Goal: Transaction & Acquisition: Subscribe to service/newsletter

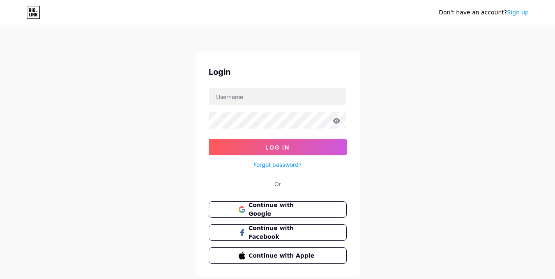
click at [517, 14] on link "Sign up" at bounding box center [518, 12] width 22 height 7
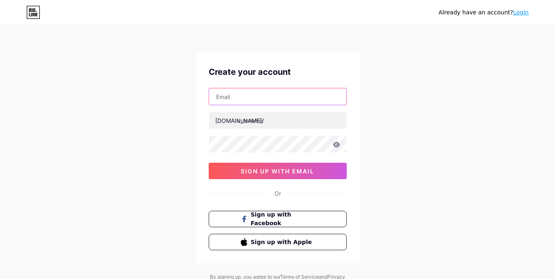
click at [291, 92] on input "text" at bounding box center [277, 96] width 137 height 16
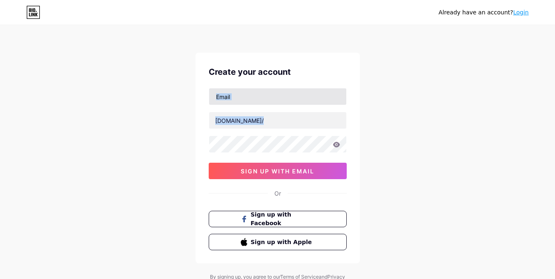
drag, startPoint x: 276, startPoint y: 111, endPoint x: 264, endPoint y: 104, distance: 13.8
click at [264, 104] on div "[DOMAIN_NAME]/ sign up with email" at bounding box center [278, 133] width 138 height 91
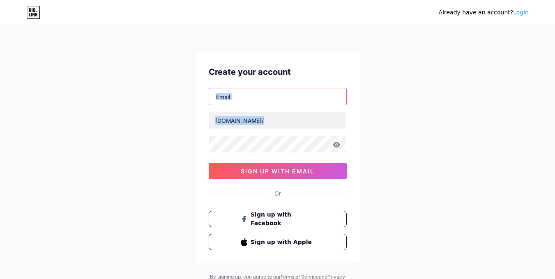
click at [268, 96] on input "text" at bounding box center [277, 96] width 137 height 16
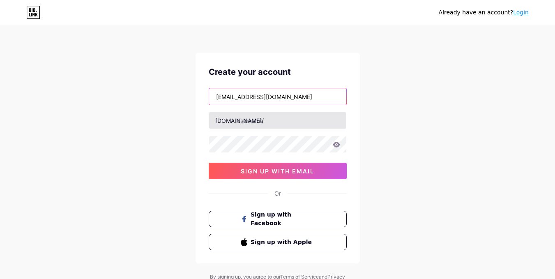
type input "[EMAIL_ADDRESS][DOMAIN_NAME]"
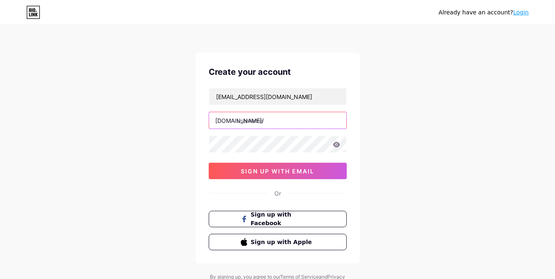
click at [265, 116] on input "text" at bounding box center [277, 120] width 137 height 16
type input "morganryan"
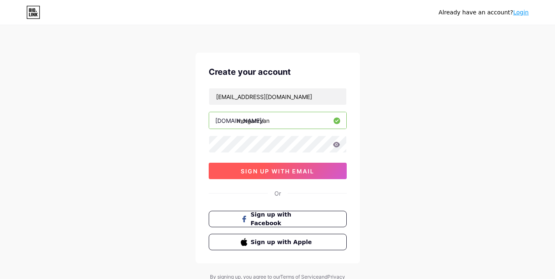
click at [239, 177] on button "sign up with email" at bounding box center [278, 171] width 138 height 16
click at [262, 169] on span "sign up with email" at bounding box center [278, 171] width 74 height 7
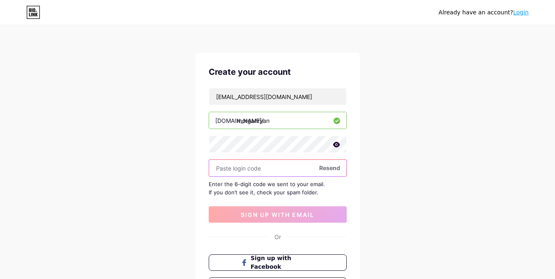
click at [255, 166] on input "text" at bounding box center [277, 168] width 137 height 16
paste input "113597"
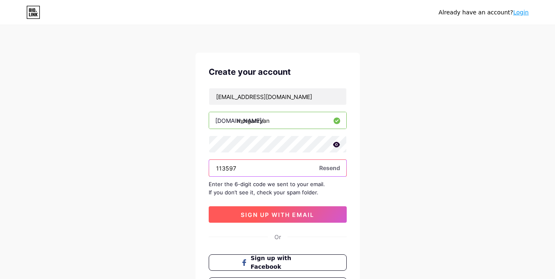
type input "113597"
click at [279, 215] on span "sign up with email" at bounding box center [278, 214] width 74 height 7
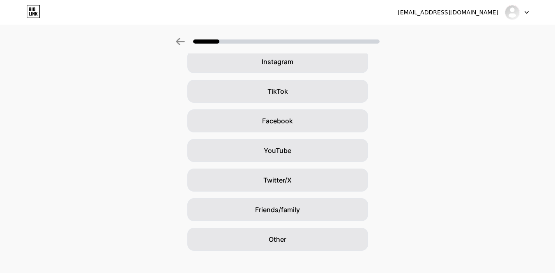
scroll to position [81, 0]
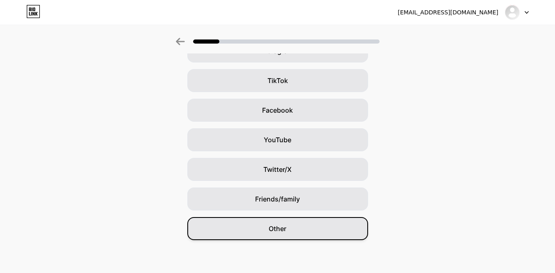
click at [286, 226] on span "Other" at bounding box center [278, 229] width 18 height 10
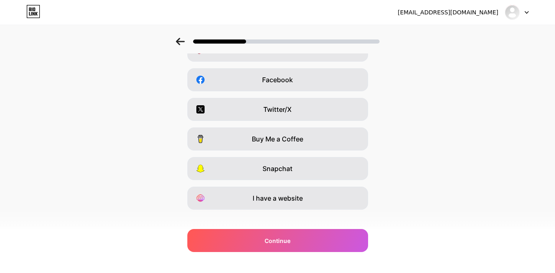
scroll to position [122, 0]
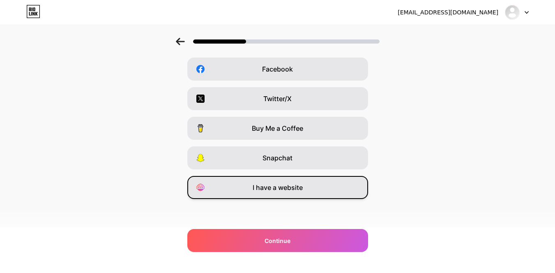
click at [286, 187] on span "I have a website" at bounding box center [278, 187] width 50 height 10
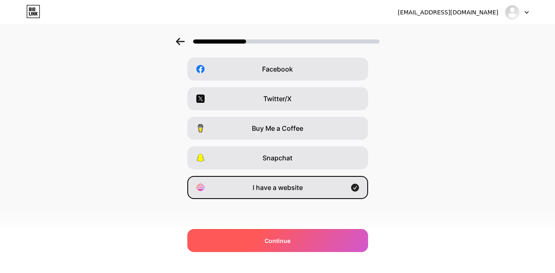
click at [299, 245] on div "Continue" at bounding box center [277, 240] width 181 height 23
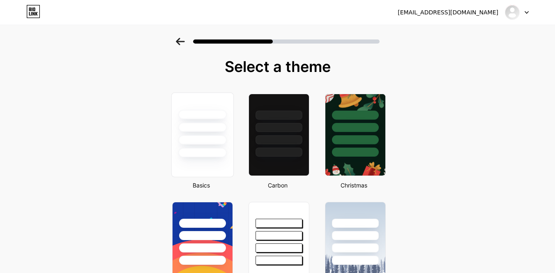
click at [179, 119] on div at bounding box center [202, 125] width 62 height 65
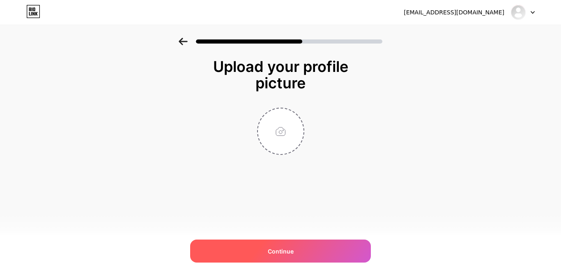
click at [305, 241] on div "Continue" at bounding box center [280, 251] width 181 height 23
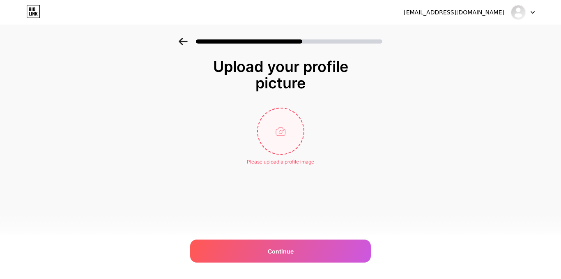
click at [270, 116] on input "file" at bounding box center [281, 132] width 46 height 46
type input "C:\fakepath\bt new.jpg"
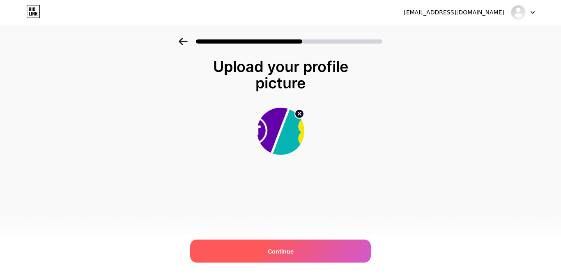
click at [238, 244] on div "Continue" at bounding box center [280, 251] width 181 height 23
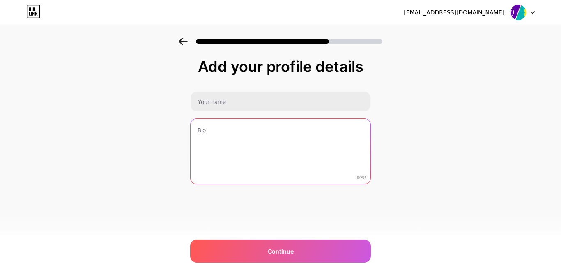
click at [231, 142] on textarea at bounding box center [281, 152] width 180 height 66
click at [231, 142] on textarea at bounding box center [281, 151] width 182 height 67
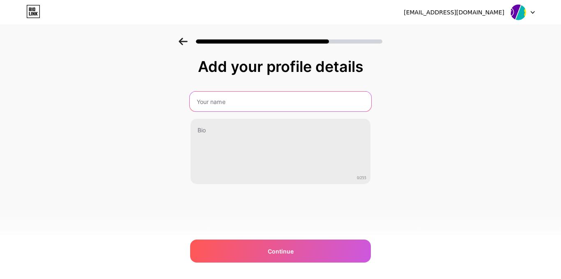
click at [278, 102] on input "text" at bounding box center [281, 102] width 182 height 20
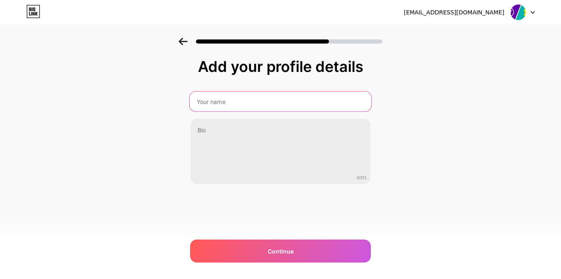
click at [278, 102] on input "text" at bounding box center [281, 102] width 182 height 20
type input "btinternet"
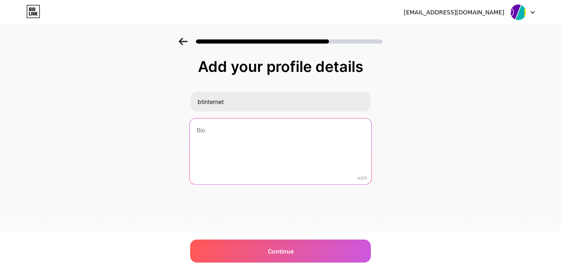
click at [240, 147] on textarea at bounding box center [281, 151] width 182 height 67
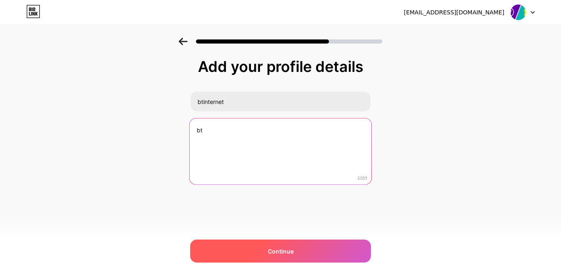
type textarea "bt"
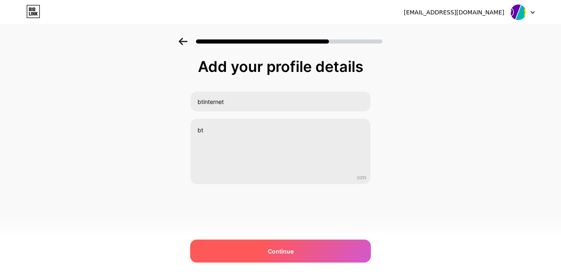
click at [227, 240] on div "Continue" at bounding box center [280, 251] width 181 height 23
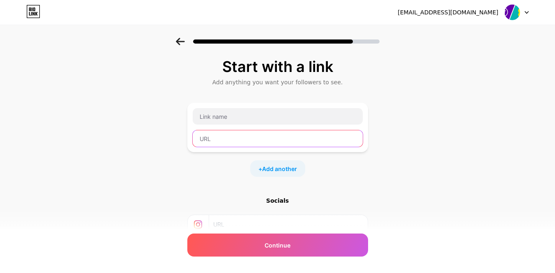
click at [237, 141] on input "text" at bounding box center [278, 138] width 170 height 16
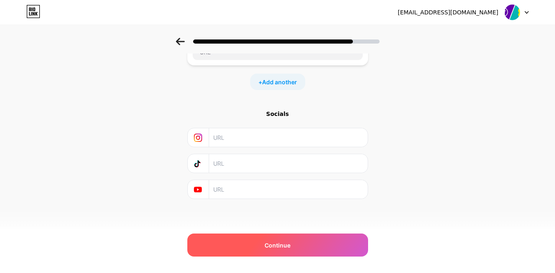
click at [326, 243] on div "Continue" at bounding box center [277, 244] width 181 height 23
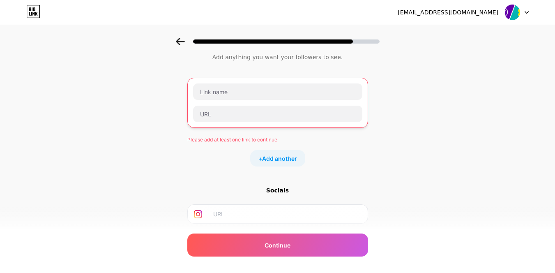
scroll to position [5, 0]
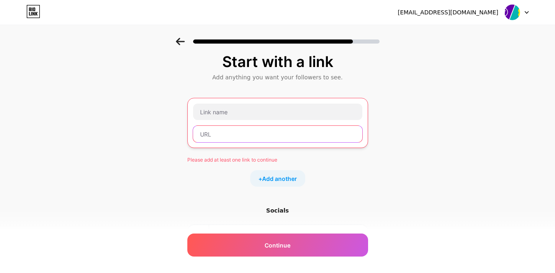
click at [260, 139] on input "text" at bounding box center [277, 134] width 169 height 16
paste input "https://btworldweb-109753.weeblysite.com/"
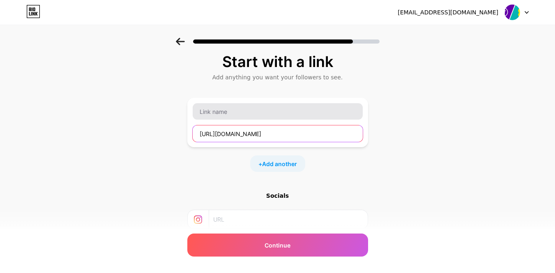
type input "https://btworldweb-109753.weeblysite.com/"
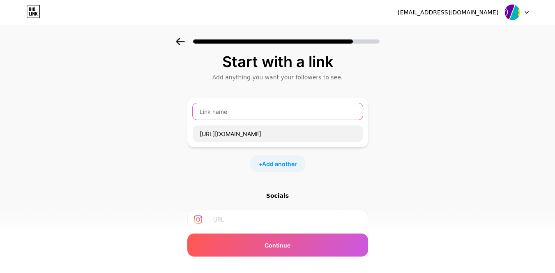
click at [243, 117] on input "text" at bounding box center [278, 111] width 170 height 16
type input "c"
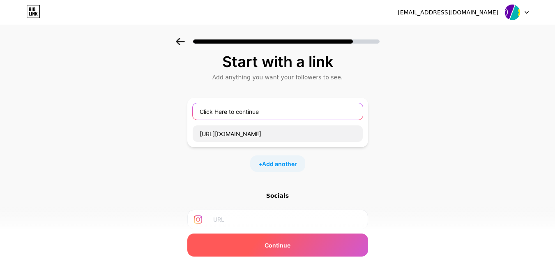
type input "Click Here to continue"
click at [304, 241] on div "Continue" at bounding box center [277, 244] width 181 height 23
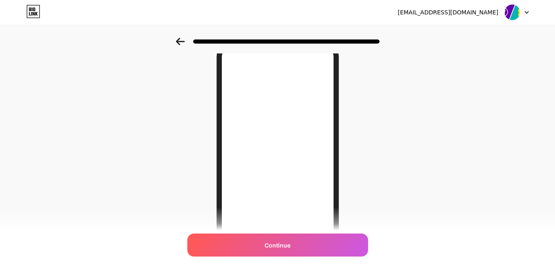
scroll to position [29, 0]
click at [526, 14] on div at bounding box center [517, 12] width 24 height 15
click at [511, 10] on img at bounding box center [513, 13] width 16 height 16
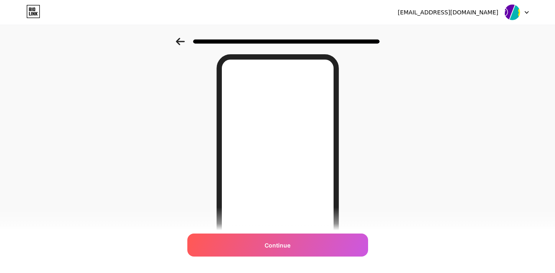
click at [465, 14] on div "[EMAIL_ADDRESS][DOMAIN_NAME]" at bounding box center [448, 12] width 101 height 9
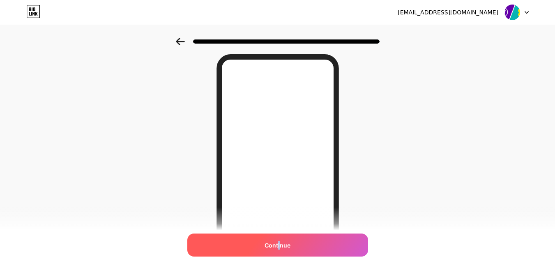
click at [282, 253] on div "Continue" at bounding box center [277, 244] width 181 height 23
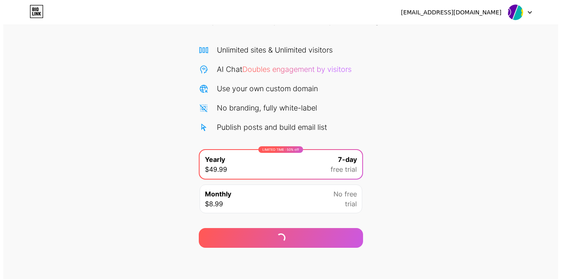
scroll to position [52, 0]
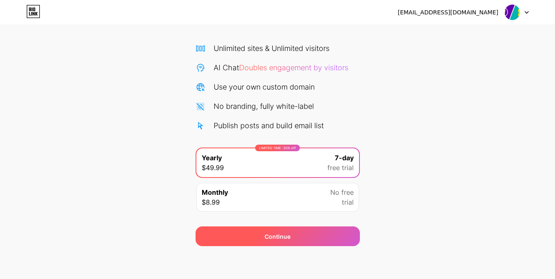
click at [312, 235] on div "Continue" at bounding box center [278, 236] width 164 height 20
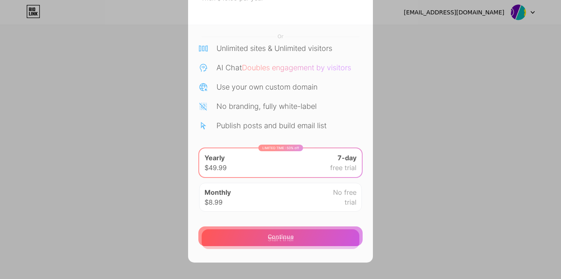
scroll to position [52, 0]
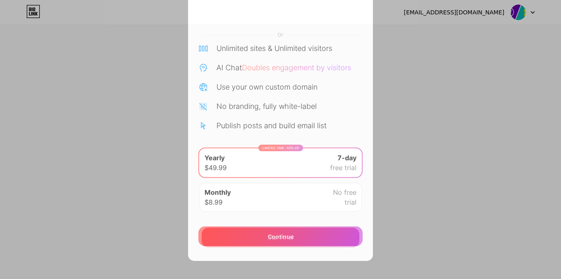
click at [333, 238] on div "Start trial" at bounding box center [281, 238] width 158 height 20
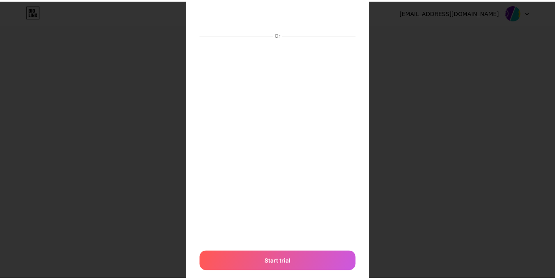
scroll to position [0, 0]
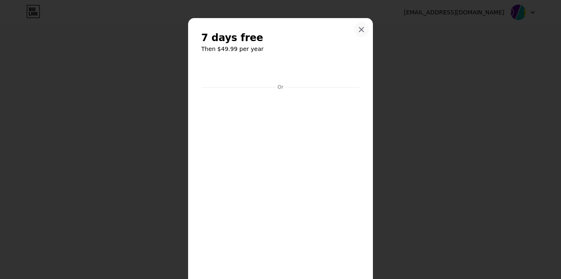
click at [361, 31] on icon at bounding box center [361, 29] width 7 height 7
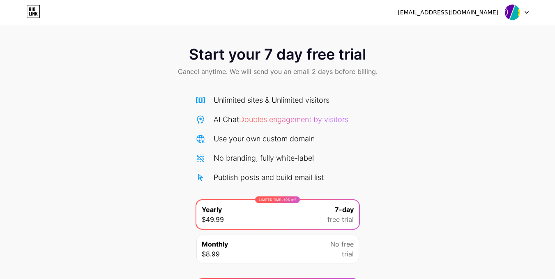
click at [525, 14] on icon at bounding box center [527, 12] width 4 height 3
click at [439, 30] on li "Logout" at bounding box center [478, 34] width 102 height 22
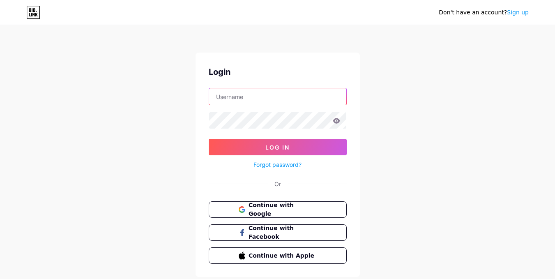
type input "[EMAIL_ADDRESS][DOMAIN_NAME]"
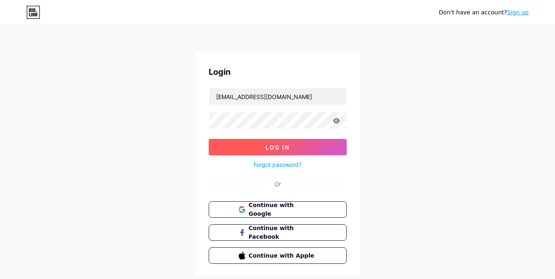
click at [269, 150] on button "Log In" at bounding box center [278, 147] width 138 height 16
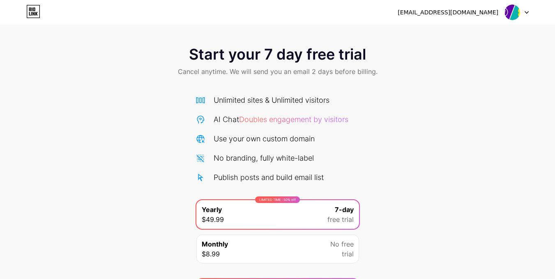
click at [54, 28] on div "Start your 7 day free trial Cancel anytime. We will send you an email 2 days be…" at bounding box center [277, 149] width 555 height 298
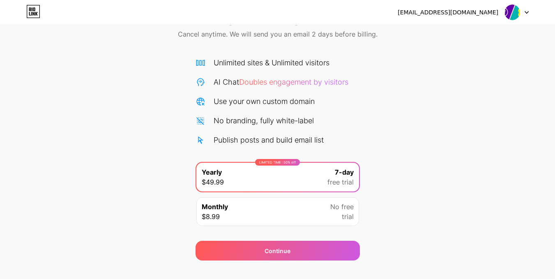
scroll to position [52, 0]
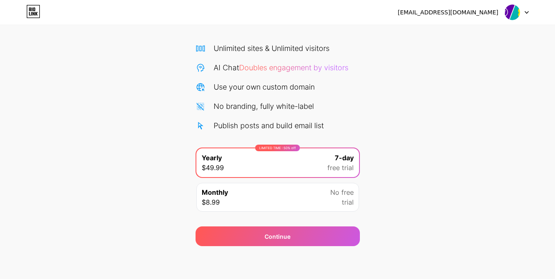
click at [345, 206] on span "trial" at bounding box center [348, 202] width 12 height 10
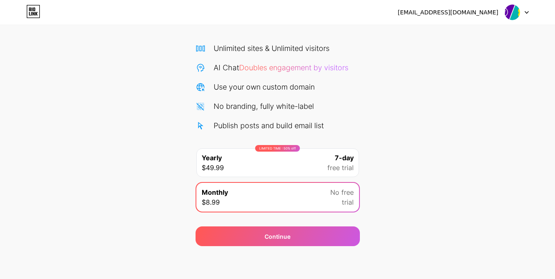
click at [329, 169] on span "free trial" at bounding box center [341, 168] width 26 height 10
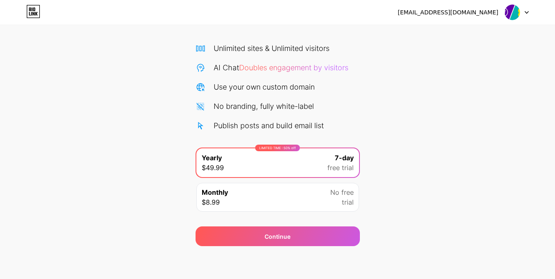
click at [282, 127] on div "Publish posts and build email list" at bounding box center [269, 125] width 110 height 11
click at [260, 90] on div "Use your own custom domain" at bounding box center [264, 86] width 101 height 11
click at [473, 10] on div "[EMAIL_ADDRESS][DOMAIN_NAME]" at bounding box center [448, 12] width 101 height 9
